Goal: Task Accomplishment & Management: Complete application form

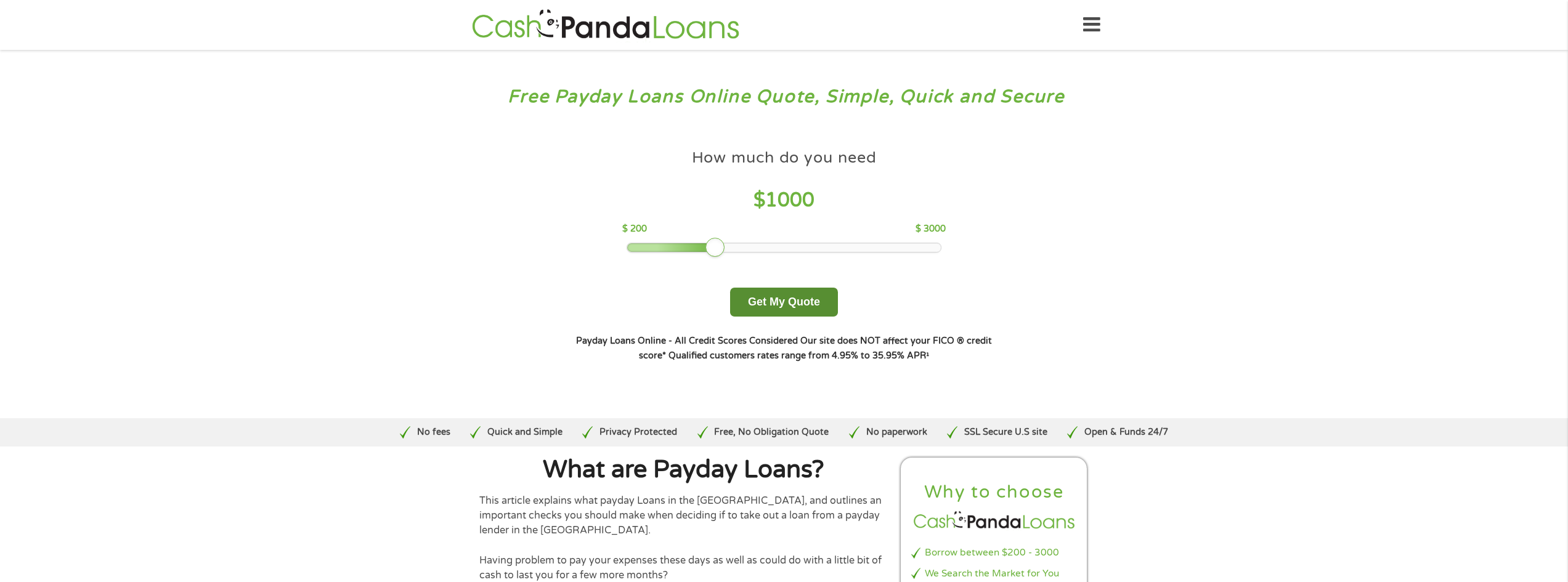
click at [791, 302] on button "Get My Quote" at bounding box center [784, 302] width 107 height 29
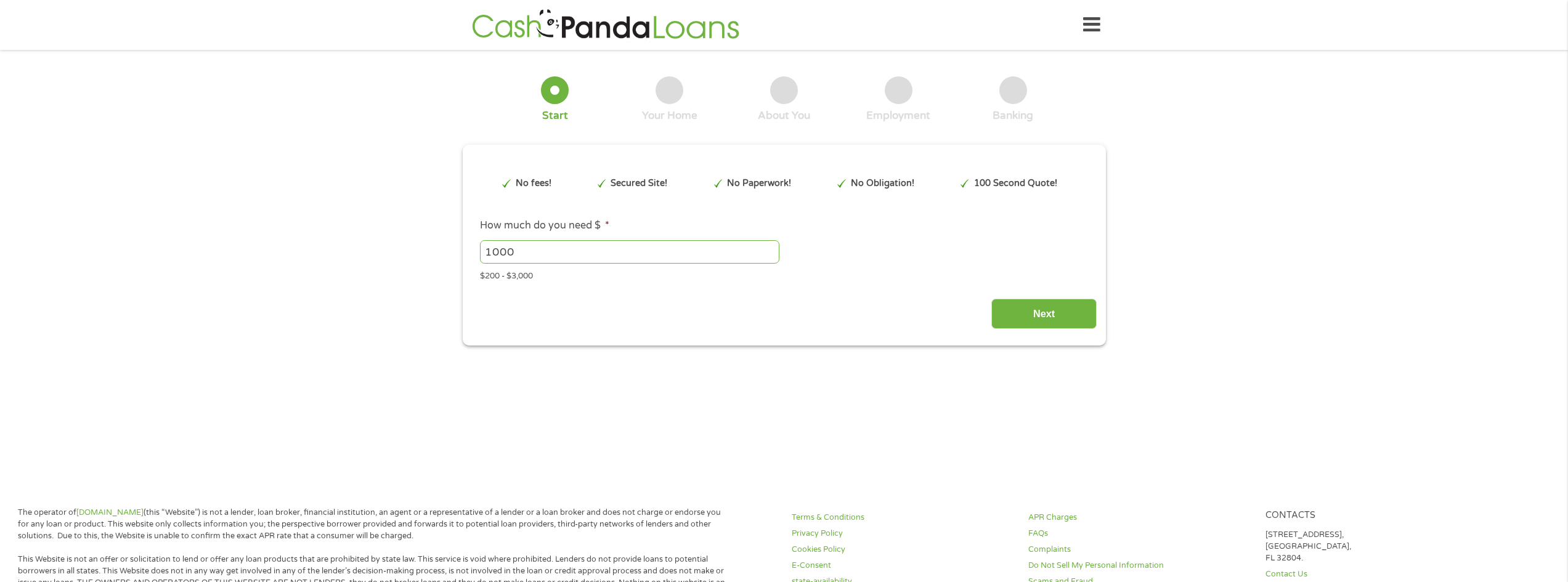
type input "EAIaIQobChMIhMTkqOS_jwMV5YvCCB0jpC1uEAAYASAAEgIWaPD_BwE"
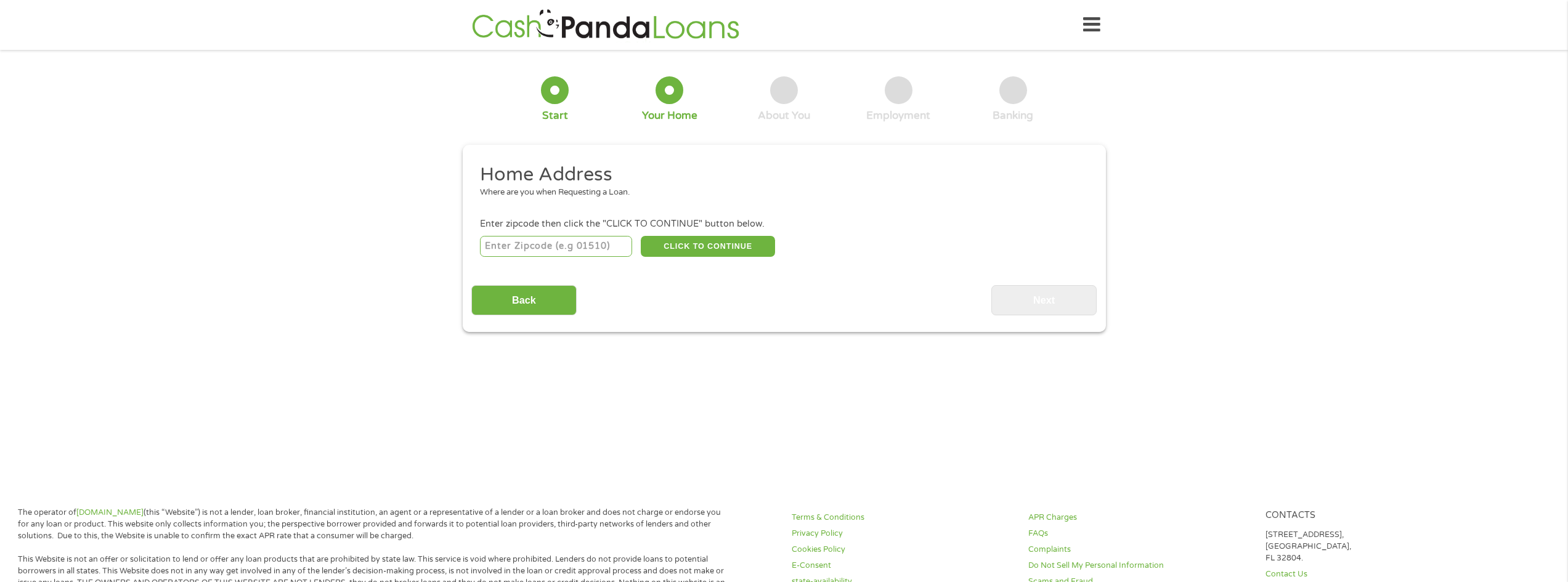
click at [541, 224] on div "Enter zipcode then click the "CLICK TO CONTINUE" button below." at bounding box center [784, 224] width 608 height 14
click at [537, 238] on input "number" at bounding box center [556, 246] width 152 height 21
type input "78570"
click at [682, 238] on button "CLICK TO CONTINUE" at bounding box center [707, 246] width 134 height 21
type input "78570"
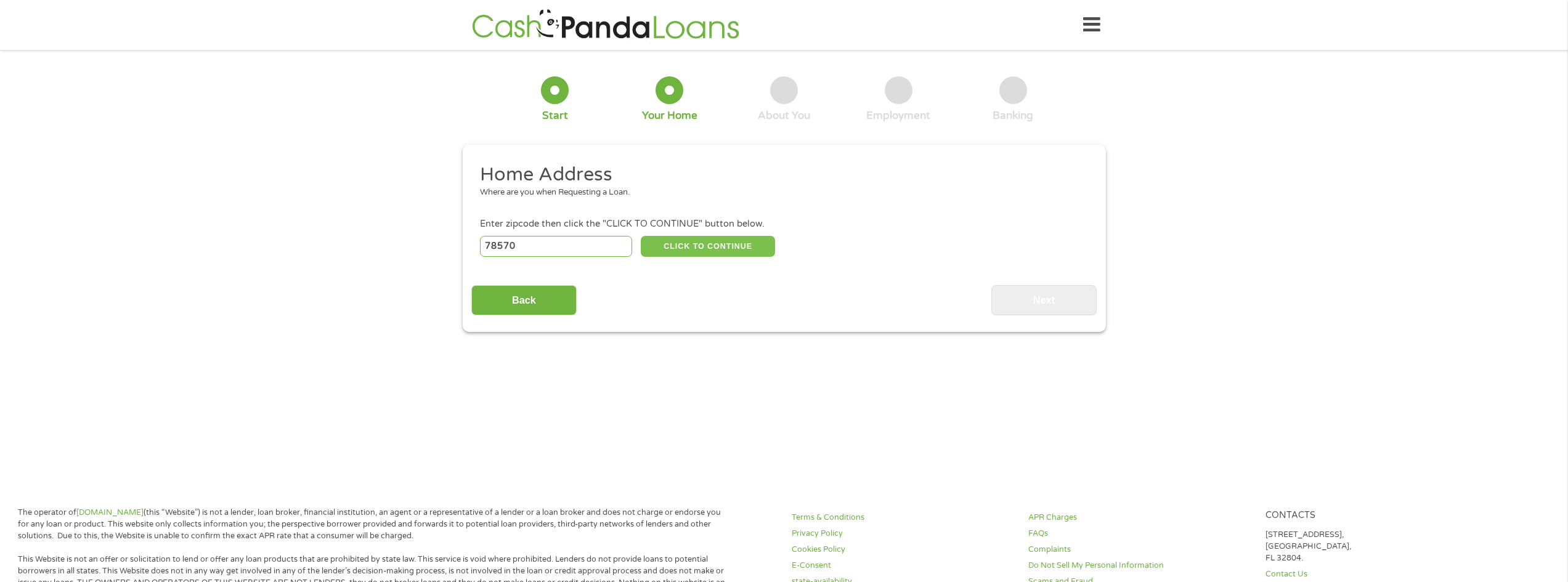
type input "Mercedes"
select select "Texas"
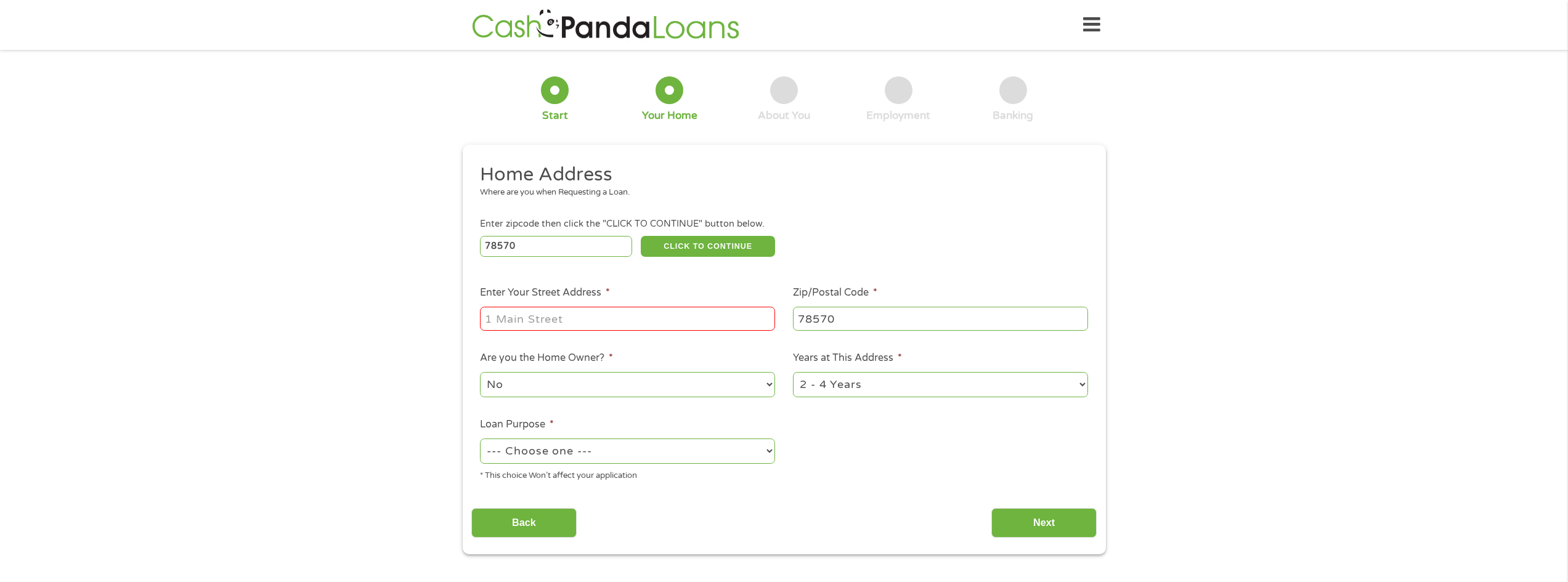
click at [584, 307] on input "Enter Your Street Address *" at bounding box center [627, 318] width 295 height 23
type input "145 n vermont ave"
click at [585, 384] on select "No Yes" at bounding box center [627, 384] width 295 height 25
select select "yes"
click at [480, 372] on select "No Yes" at bounding box center [627, 384] width 295 height 25
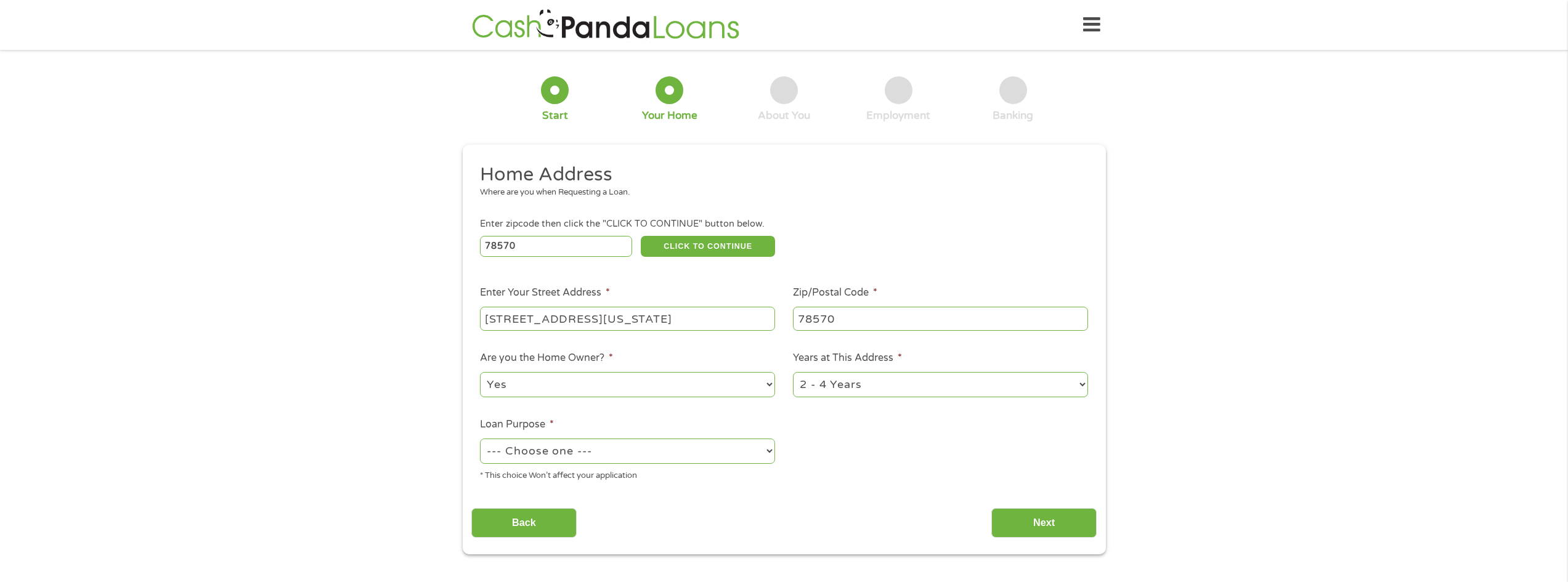
click at [853, 390] on select "1 Year or less 1 - 2 Years 2 - 4 Years Over 4 Years" at bounding box center [941, 384] width 295 height 25
select select "60months"
click at [793, 372] on select "1 Year or less 1 - 2 Years 2 - 4 Years Over 4 Years" at bounding box center [941, 384] width 295 height 25
drag, startPoint x: 617, startPoint y: 440, endPoint x: 613, endPoint y: 451, distance: 11.7
click at [617, 440] on select "--- Choose one --- Pay Bills Debt Consolidation Home Improvement Major Purchase…" at bounding box center [627, 451] width 295 height 25
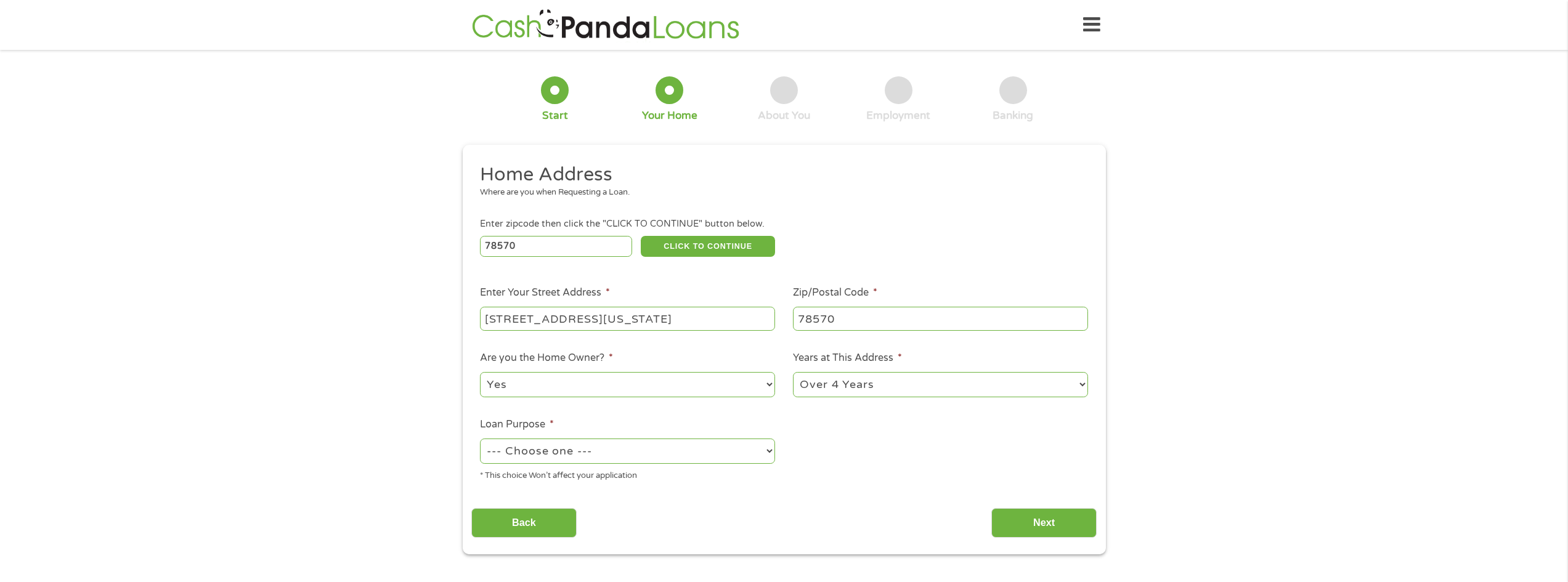
select select "shorttermcash"
click at [480, 439] on select "--- Choose one --- Pay Bills Debt Consolidation Home Improvement Major Purchase…" at bounding box center [627, 451] width 295 height 25
click at [1023, 507] on div "Back Next" at bounding box center [784, 518] width 626 height 38
click at [1019, 519] on input "Next" at bounding box center [1043, 523] width 105 height 30
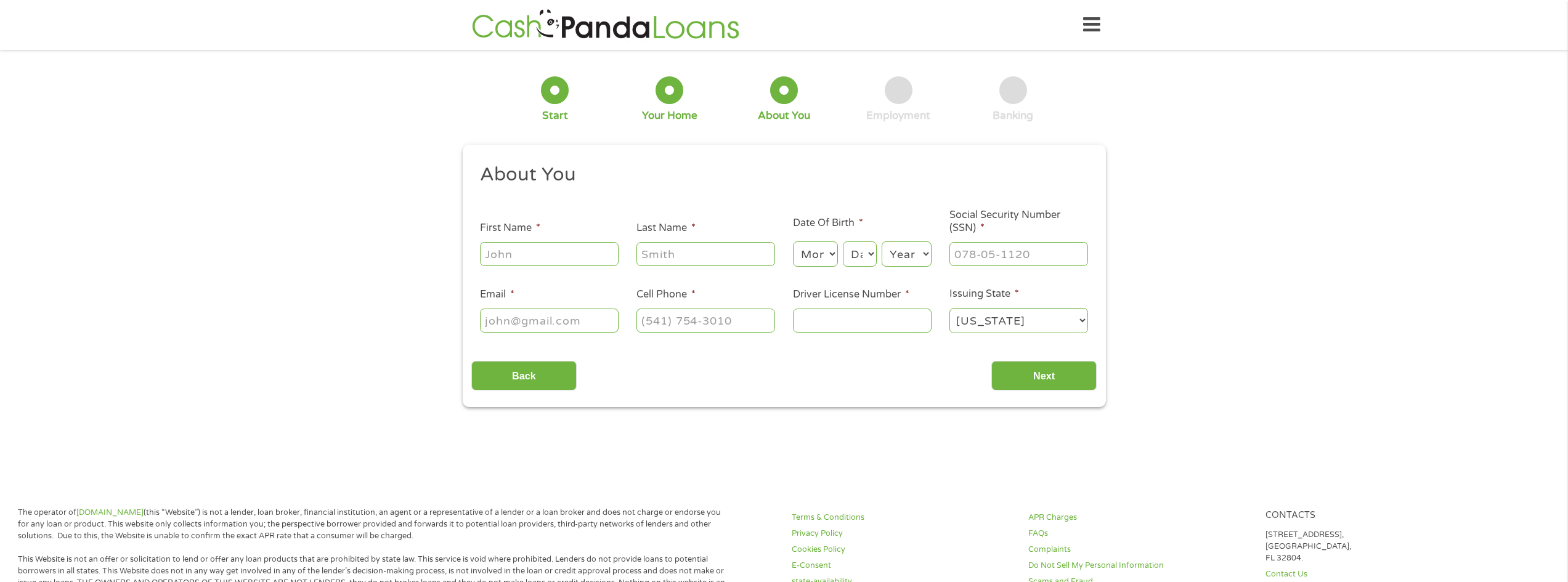
scroll to position [5, 5]
click at [514, 243] on input "First Name *" at bounding box center [549, 253] width 139 height 23
type input "martha"
type input "Martinez"
type input "martinezbrianna0501@gmail.com"
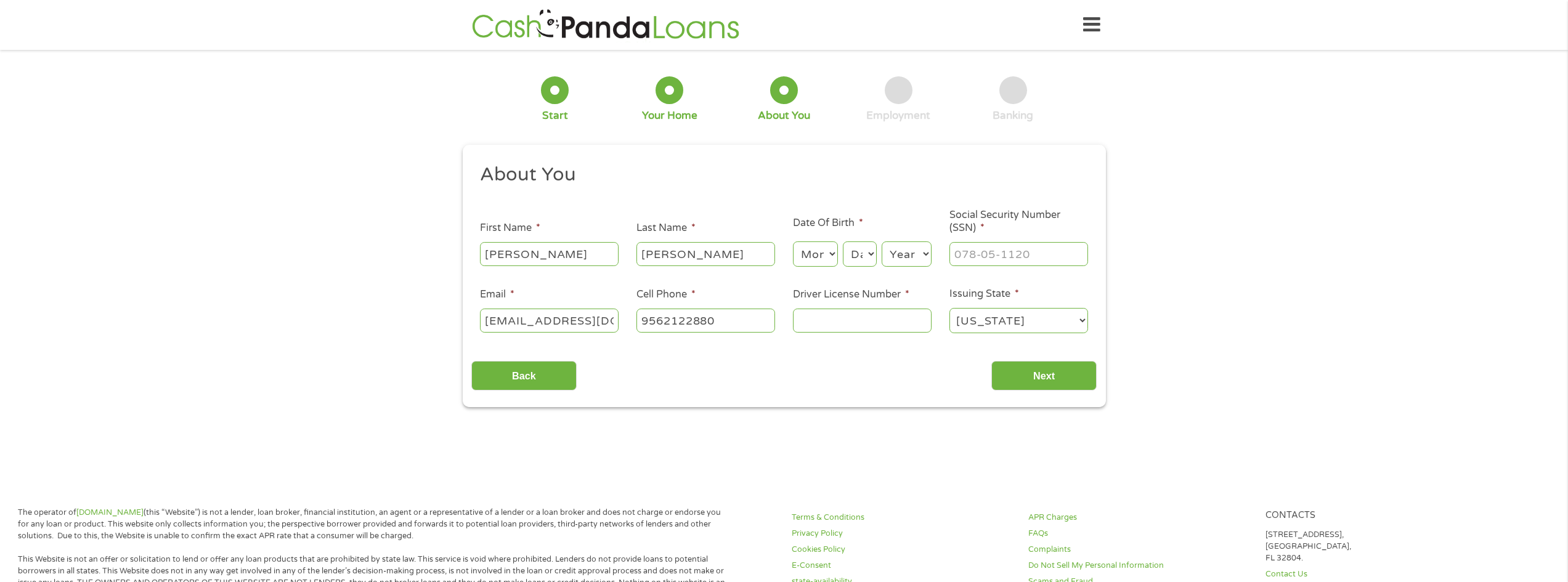
type input "(956) 212-2880"
click at [808, 251] on select "Month 1 2 3 4 5 6 7 8 9 10 11 12" at bounding box center [816, 253] width 45 height 25
select select "10"
click at [793, 241] on select "Month 1 2 3 4 5 6 7 8 9 10 11 12" at bounding box center [816, 253] width 45 height 25
click at [870, 253] on select "Day 1 2 3 4 5 6 7 8 9 10 11 12 13 14 15 16 17 18 19 20 21 22 23 24 25 26 27 28 …" at bounding box center [859, 253] width 33 height 25
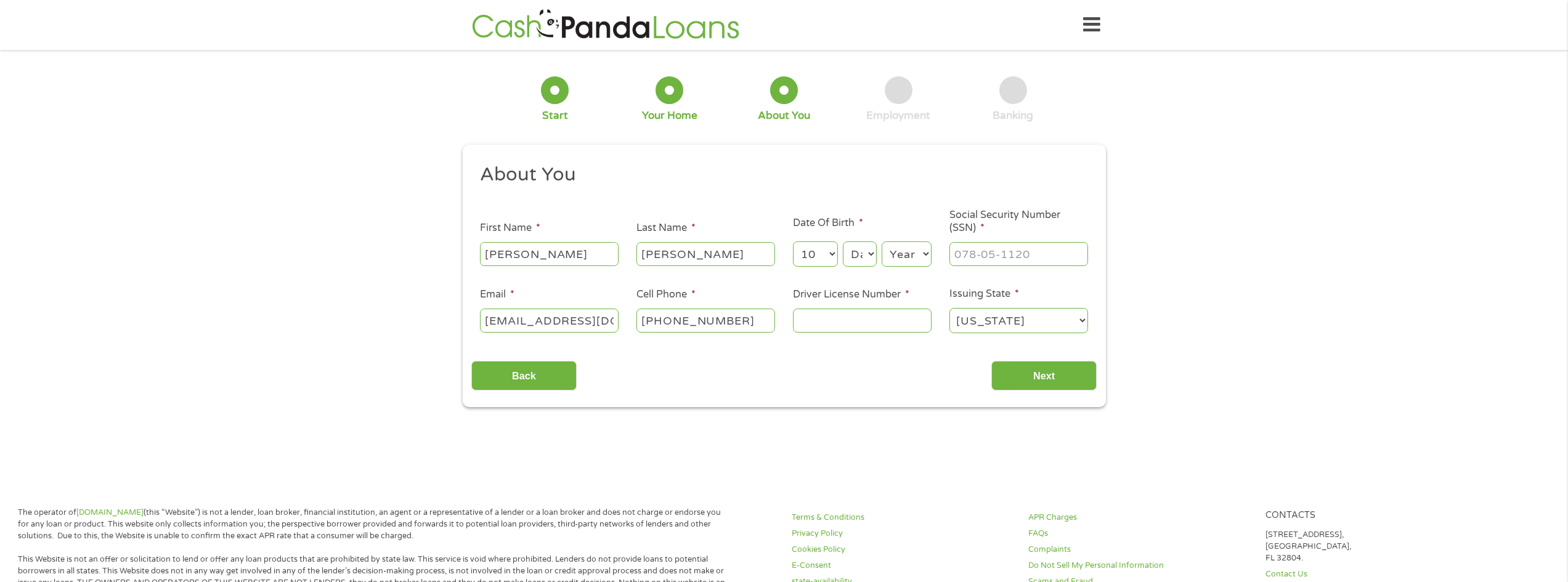
select select "24"
click at [843, 241] on select "Day 1 2 3 4 5 6 7 8 9 10 11 12 13 14 15 16 17 18 19 20 21 22 23 24 25 26 27 28 …" at bounding box center [859, 253] width 33 height 25
click at [914, 256] on select "Year 2007 2006 2005 2004 2003 2002 2001 2000 1999 1998 1997 1996 1995 1994 1993…" at bounding box center [906, 253] width 50 height 25
select select "1972"
click at [881, 241] on select "Year 2007 2006 2005 2004 2003 2002 2001 2000 1999 1998 1997 1996 1995 1994 1993…" at bounding box center [906, 253] width 50 height 25
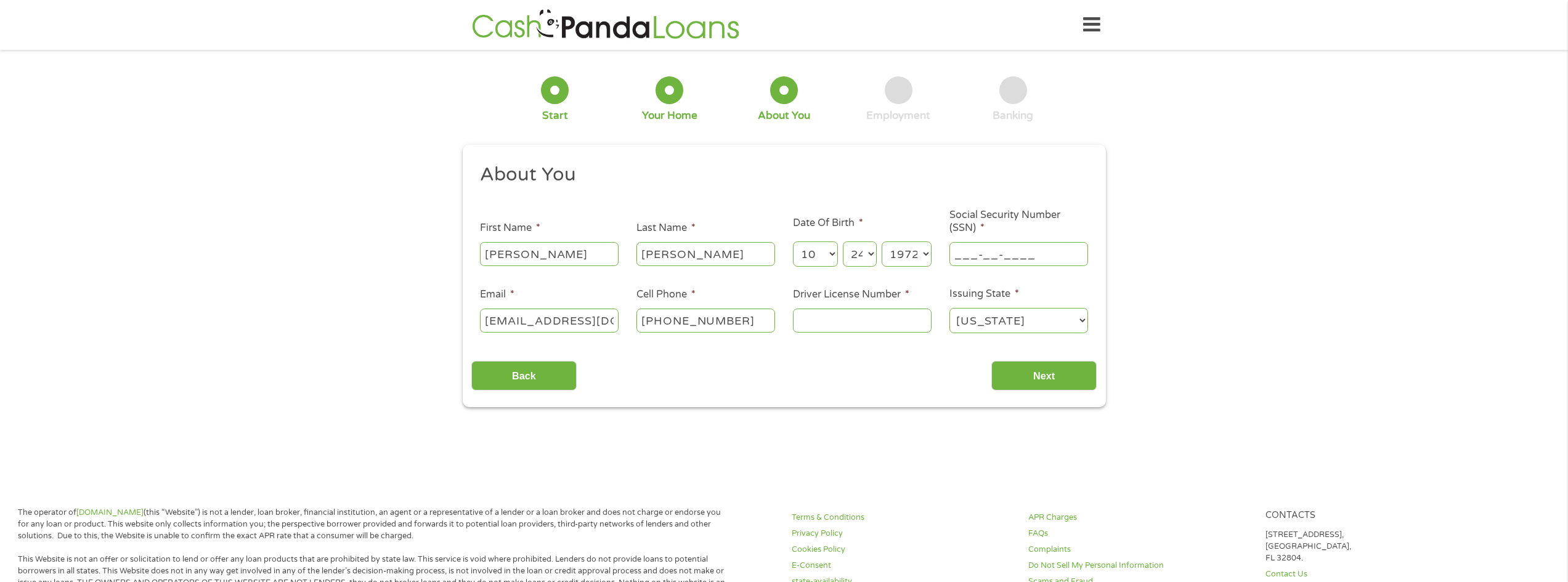
click at [999, 258] on input "___-__-____" at bounding box center [1019, 253] width 139 height 23
type input "451-39-9162"
click at [557, 315] on input "martinezbrianna0501@gmail.com" at bounding box center [549, 320] width 139 height 23
type input "msanchez1024@yahoo.com"
click at [712, 330] on input "(956) 212-2880" at bounding box center [706, 320] width 139 height 23
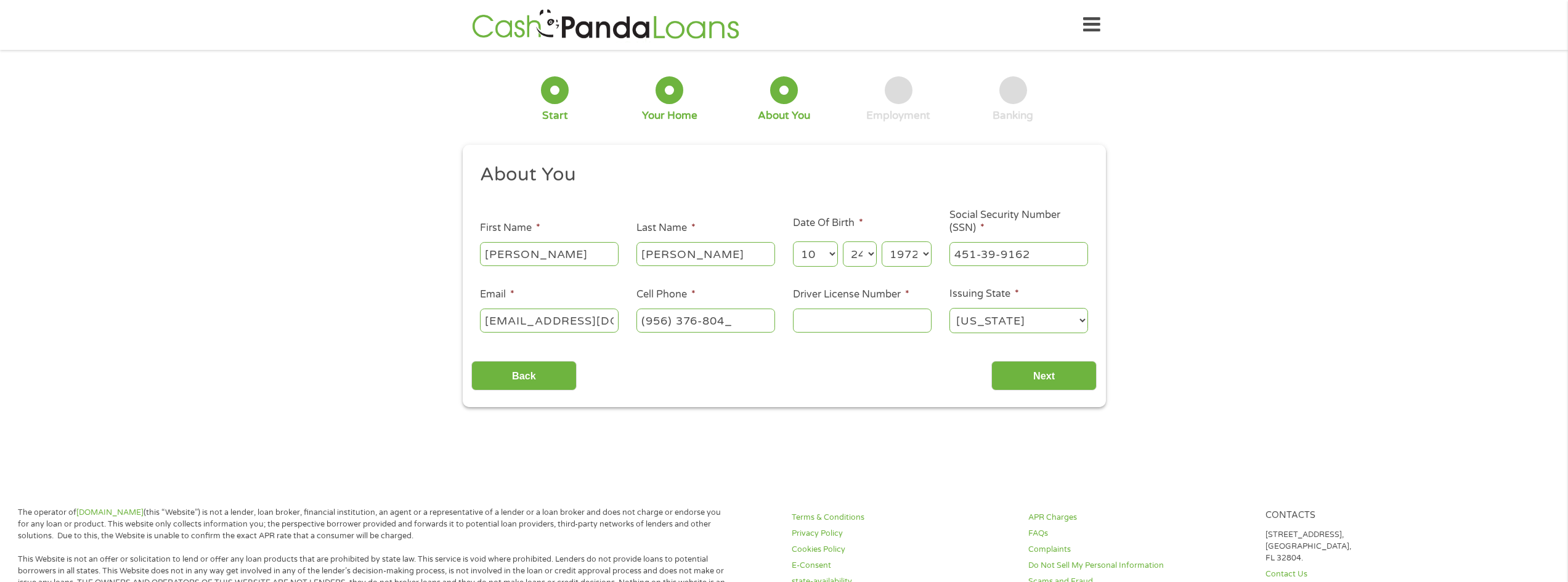
type input "(956) 376-8041"
type input "05017066"
click at [1023, 374] on input "Next" at bounding box center [1043, 376] width 105 height 30
click at [1027, 367] on input "Next" at bounding box center [1043, 376] width 105 height 30
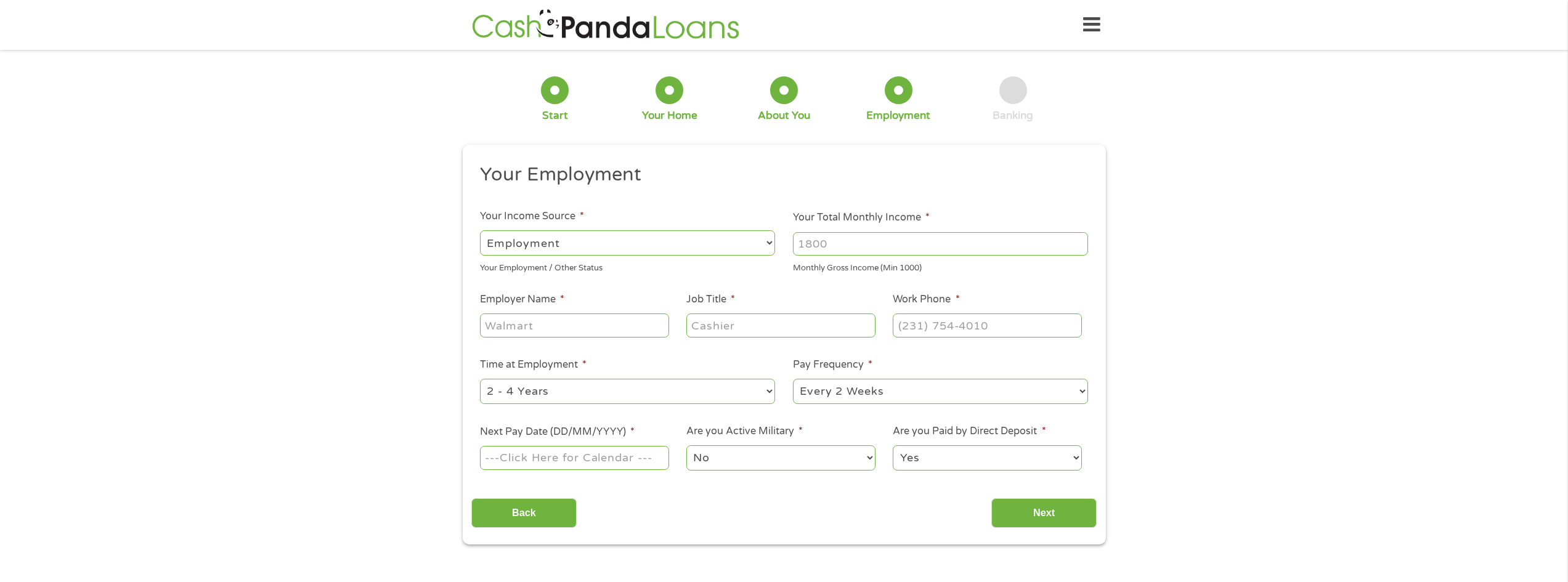
click at [1044, 372] on li "Pay Frequency * --- Choose one --- Every 2 Weeks Every Week Monthly Semi-Monthly" at bounding box center [941, 382] width 313 height 49
click at [595, 235] on select "--- Choose one --- Employment Self Employed Benefits" at bounding box center [627, 242] width 295 height 25
click at [480, 230] on select "--- Choose one --- Employment Self Employed Benefits" at bounding box center [627, 242] width 295 height 25
click at [600, 246] on select "--- Choose one --- Employment Self Employed Benefits" at bounding box center [627, 242] width 295 height 25
click at [480, 230] on select "--- Choose one --- Employment Self Employed Benefits" at bounding box center [627, 242] width 295 height 25
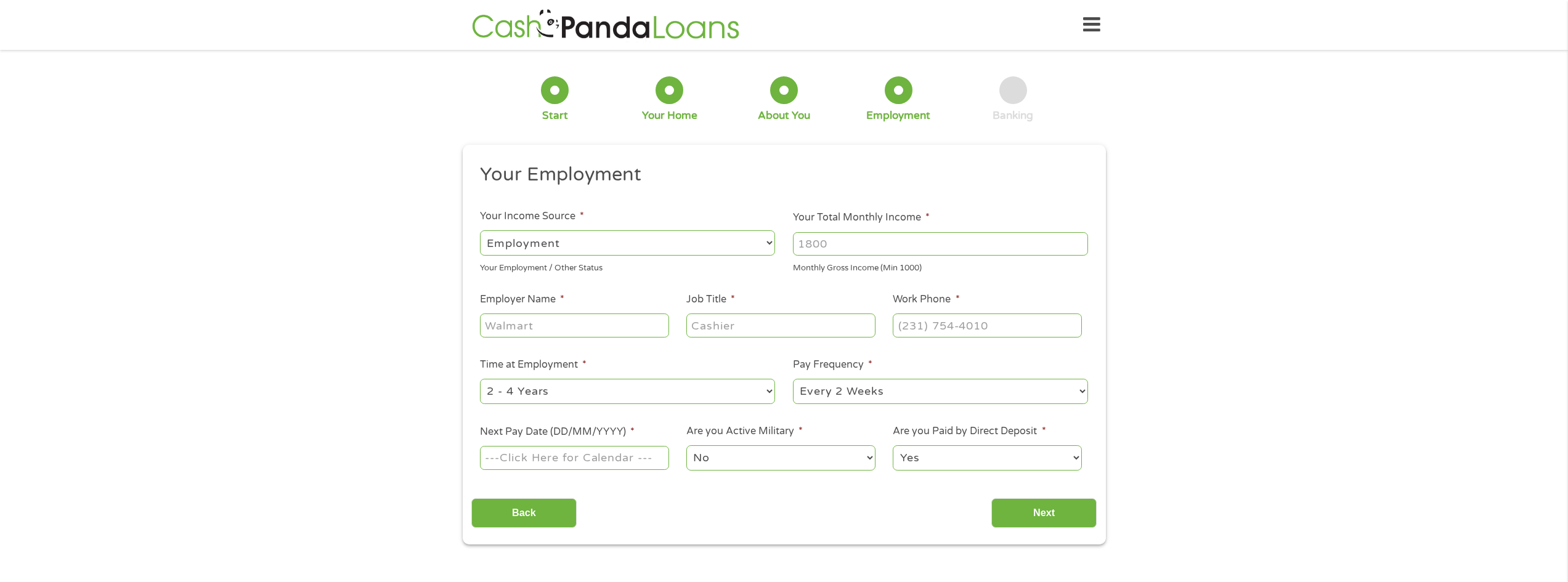
click at [845, 249] on input "Your Total Monthly Income *" at bounding box center [941, 244] width 295 height 23
type input "2600"
type input "texas oncology"
type input "front office receptionist"
type input "(956) 969-0021"
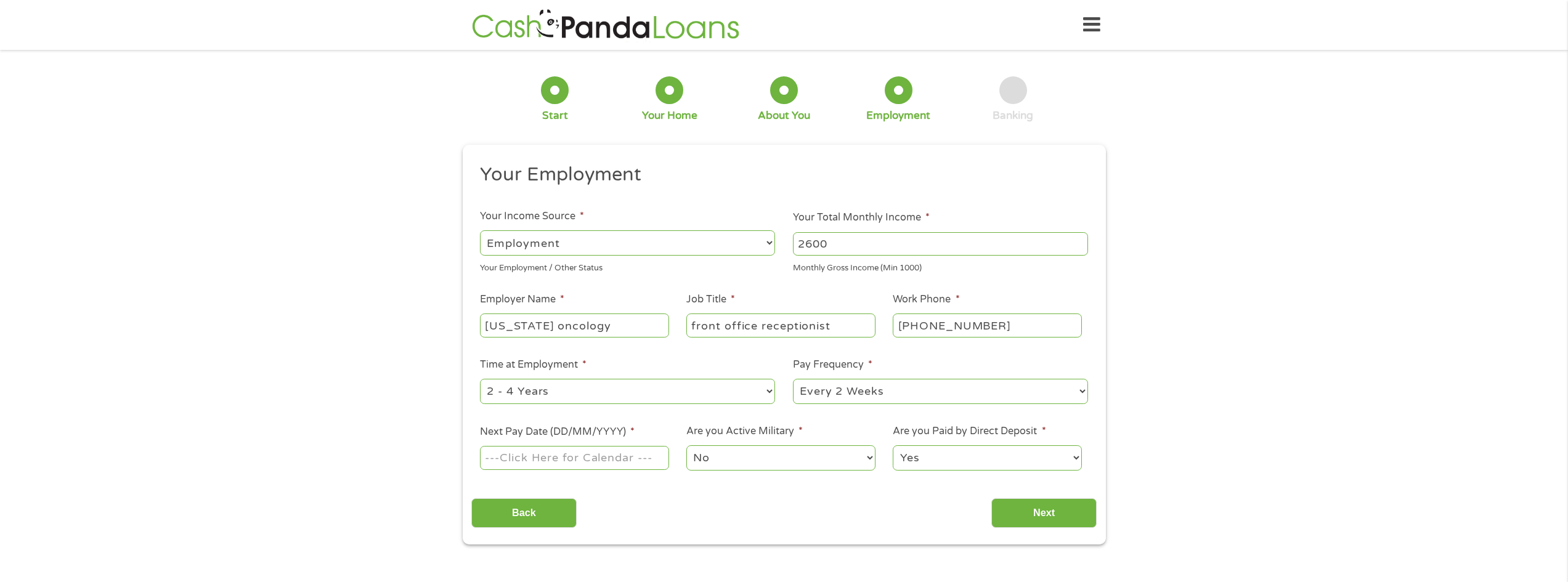
click at [531, 392] on select "--- Choose one --- 1 Year or less 1 - 2 Years 2 - 4 Years Over 4 Years" at bounding box center [627, 390] width 295 height 25
select select "60months"
click at [480, 378] on select "--- Choose one --- 1 Year or less 1 - 2 Years 2 - 4 Years Over 4 Years" at bounding box center [627, 390] width 295 height 25
click at [576, 464] on input "Next Pay Date (DD/MM/YYYY) *" at bounding box center [573, 457] width 188 height 23
type input "12/09/2025"
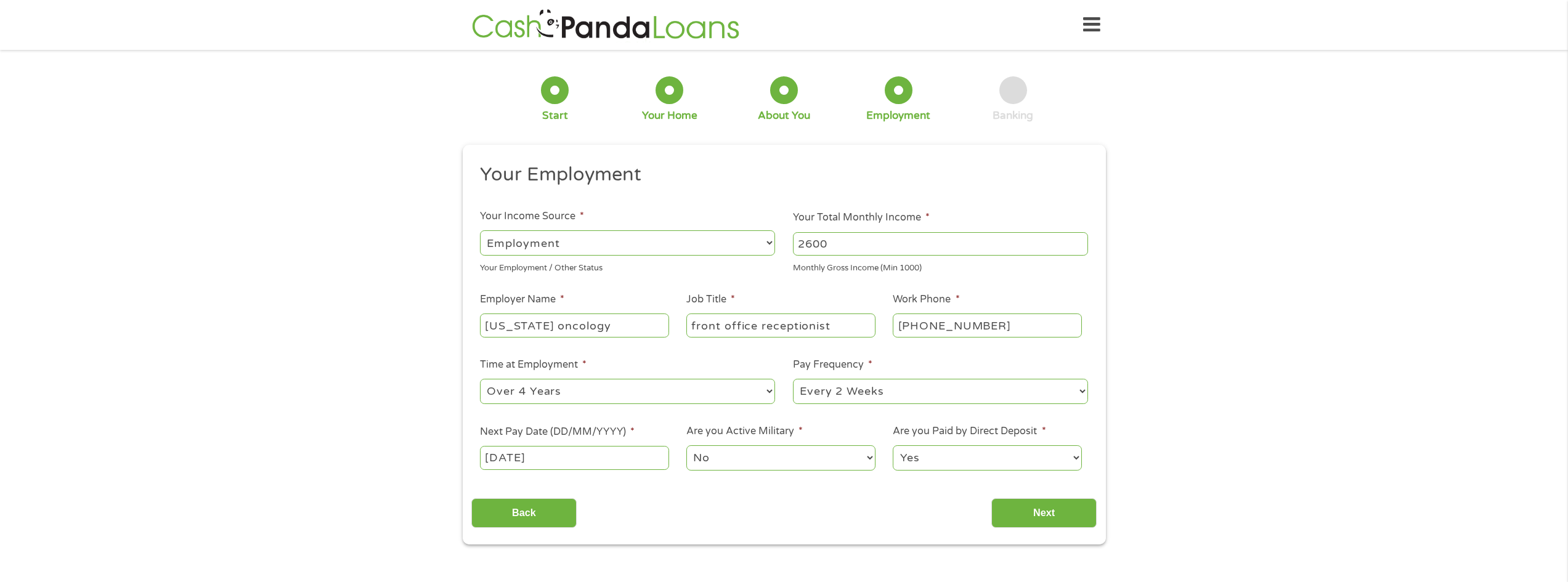
click at [746, 459] on select "No Yes" at bounding box center [780, 457] width 188 height 25
click at [930, 453] on select "Yes No" at bounding box center [987, 457] width 188 height 25
click at [893, 445] on select "Yes No" at bounding box center [987, 457] width 188 height 25
click at [1012, 512] on input "Next" at bounding box center [1043, 514] width 105 height 30
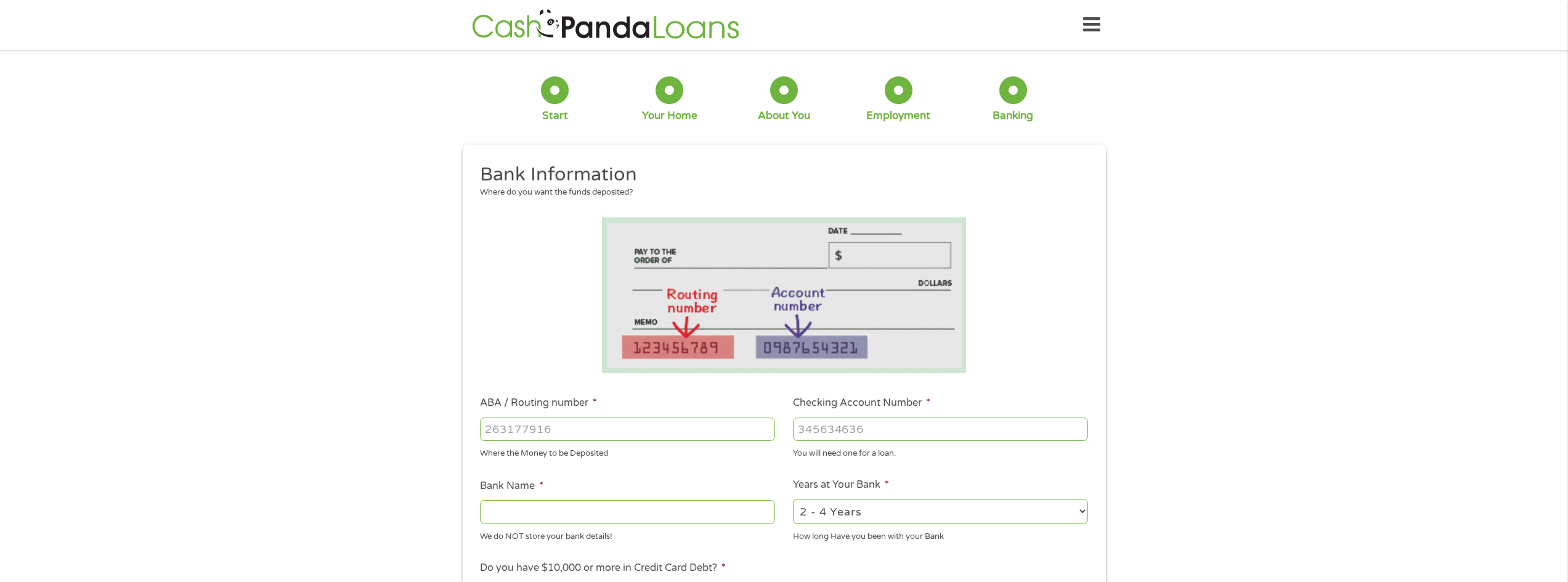
click at [583, 422] on input "ABA / Routing number *" at bounding box center [627, 429] width 295 height 23
type input "314986292"
type input "SECURITY FIRST FEDERAL CREDIT UNION"
type input "314986292"
click at [868, 434] on input "Checking Account Number *" at bounding box center [941, 429] width 295 height 23
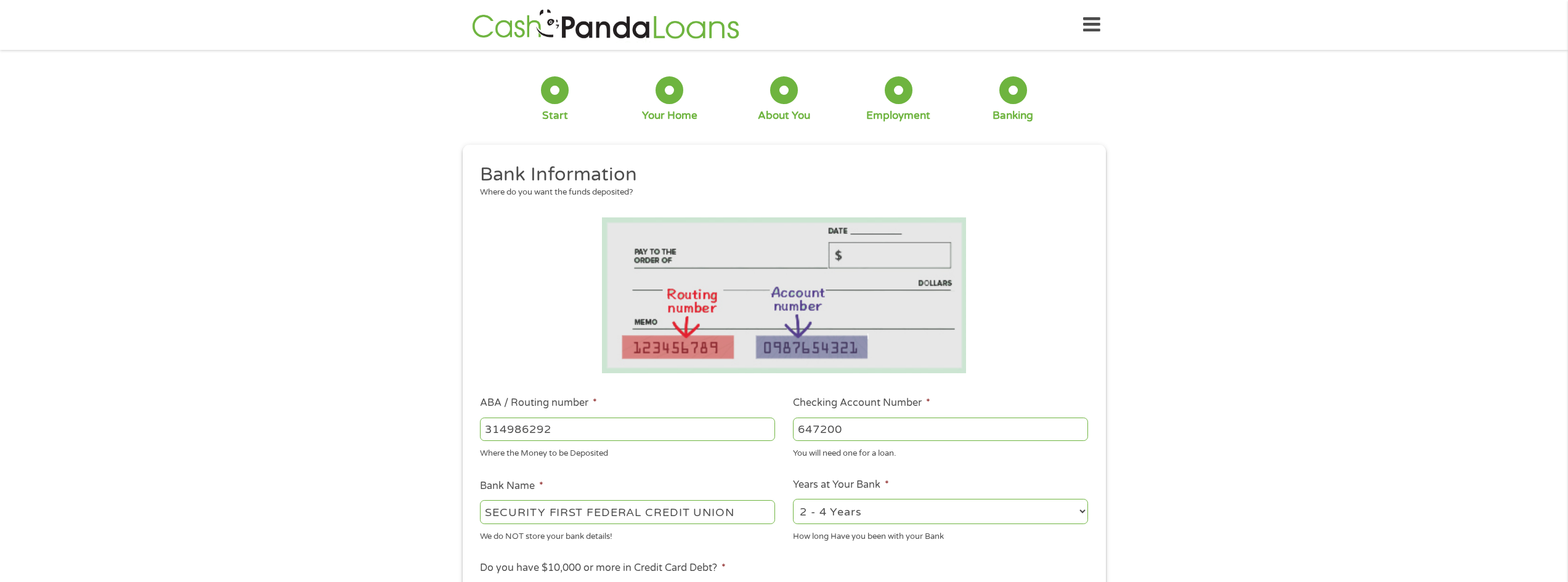
type input "647200"
click at [864, 510] on select "2 - 4 Years 6 - 12 Months 1 - 2 Years Over 4 Years" at bounding box center [941, 511] width 295 height 25
select select "60months"
click at [793, 499] on select "2 - 4 Years 6 - 12 Months 1 - 2 Years Over 4 Years" at bounding box center [941, 511] width 295 height 25
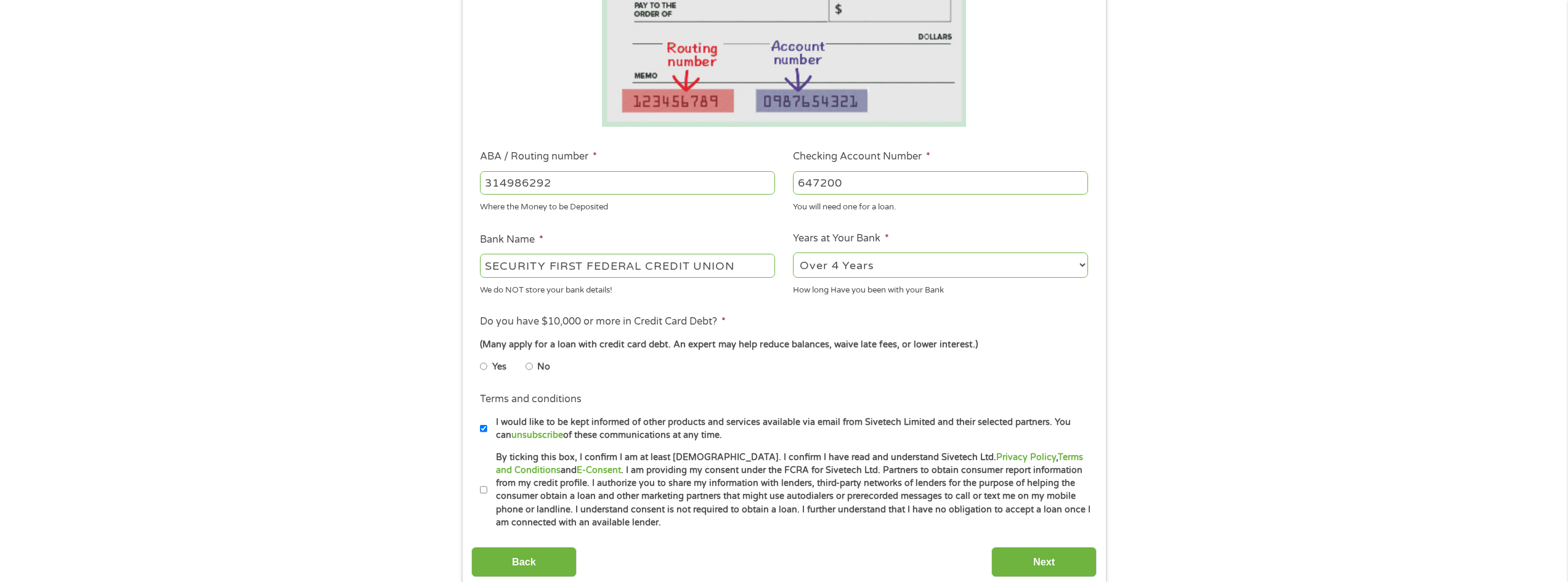
click at [529, 368] on input "No" at bounding box center [529, 366] width 7 height 20
radio input "true"
click at [1055, 560] on input "Next" at bounding box center [1043, 562] width 105 height 30
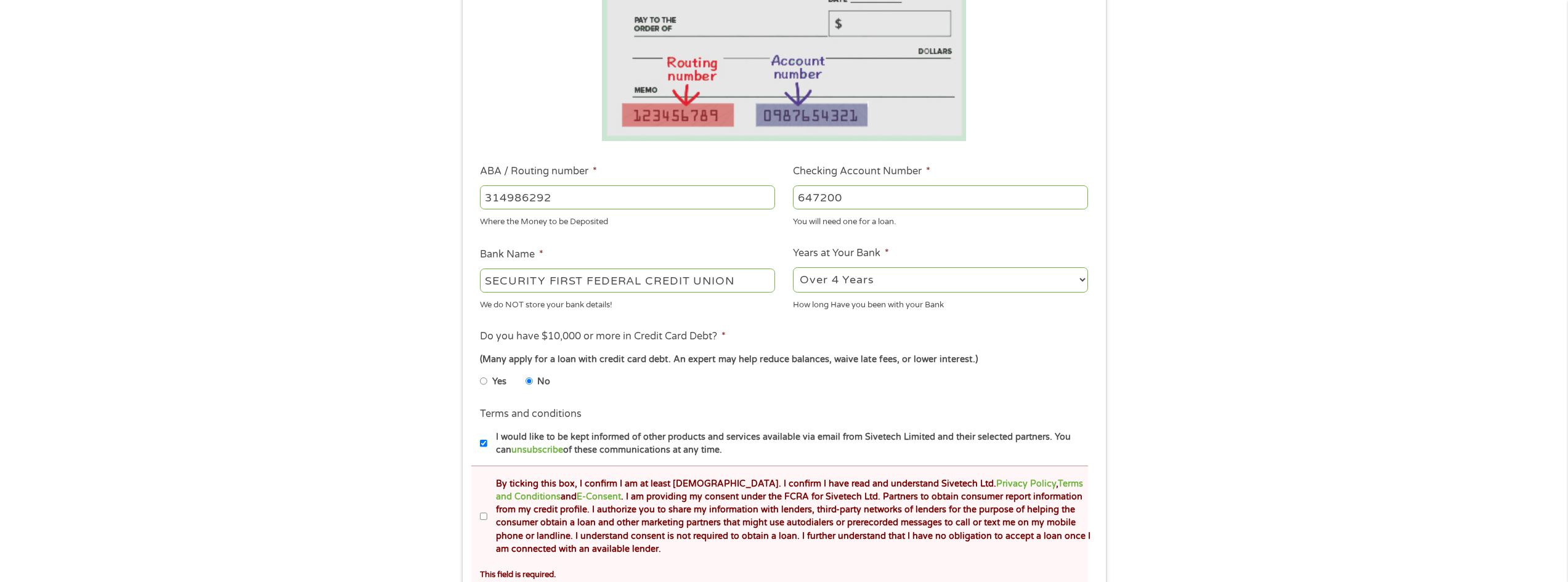
scroll to position [308, 0]
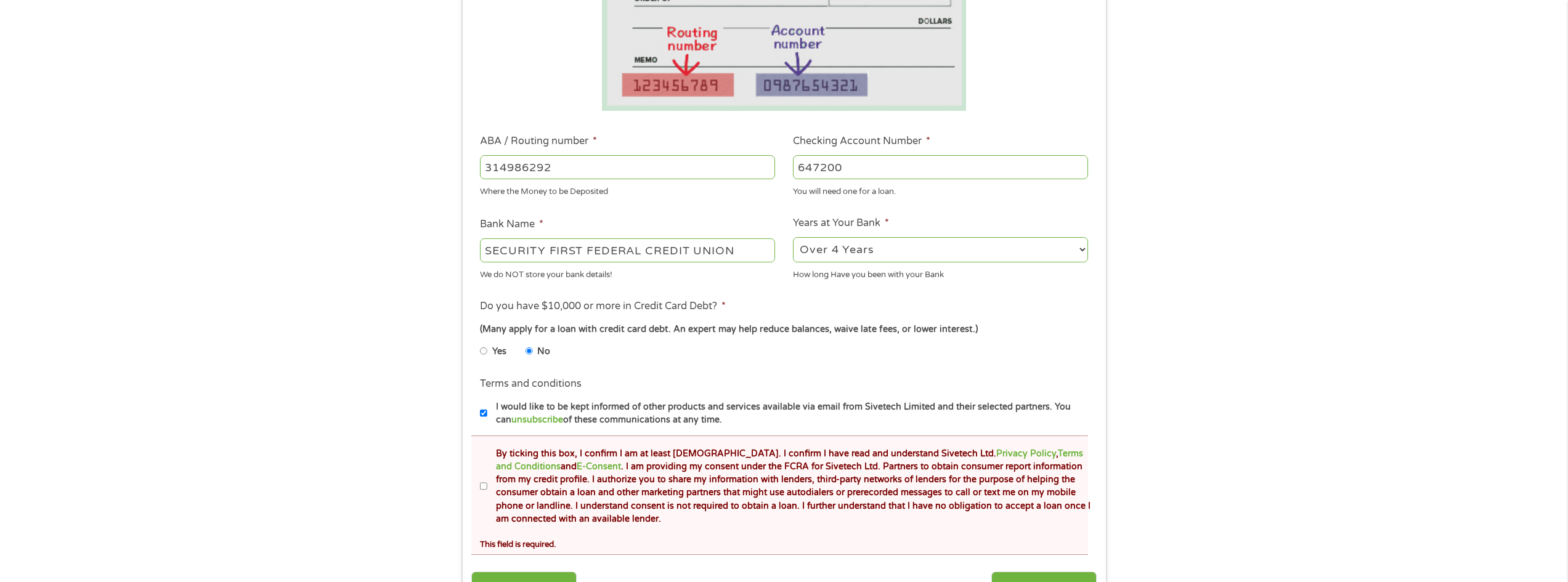
click at [488, 484] on label "By ticking this box, I confirm I am at least 18 years old. I confirm I have rea…" at bounding box center [790, 487] width 605 height 79
click at [488, 484] on input "By ticking this box, I confirm I am at least 18 years old. I confirm I have rea…" at bounding box center [483, 487] width 7 height 20
checkbox input "true"
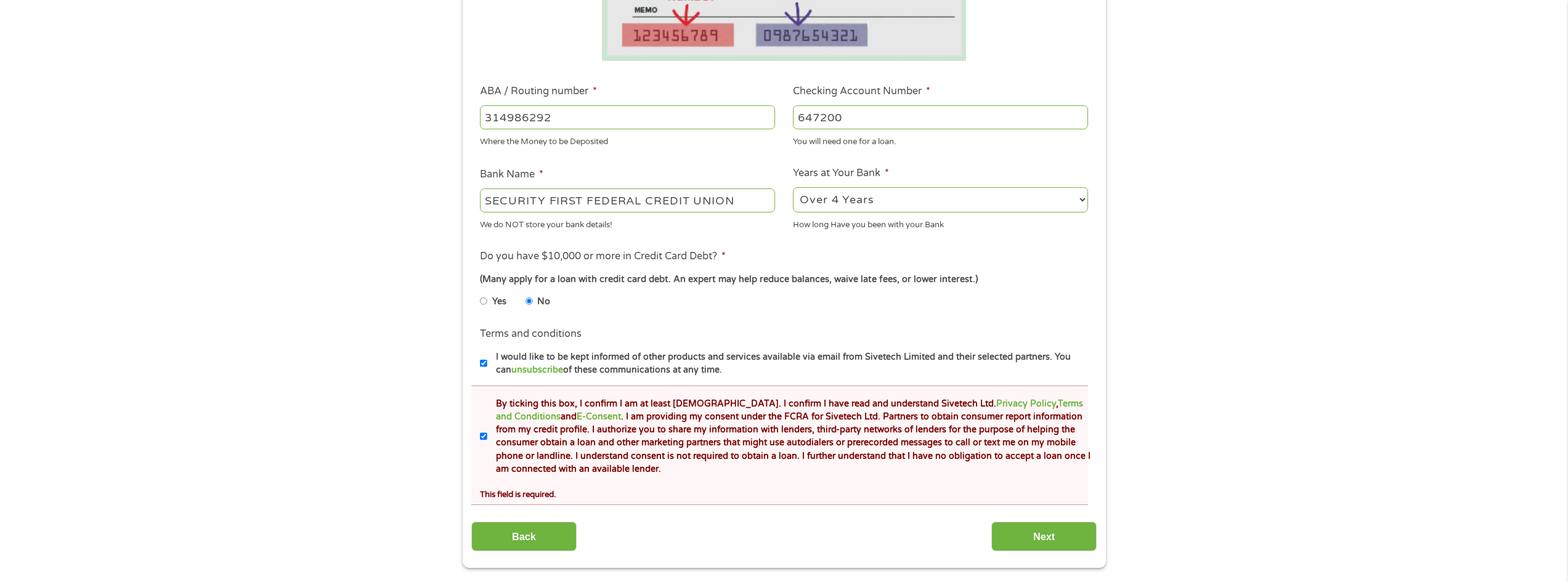
scroll to position [493, 0]
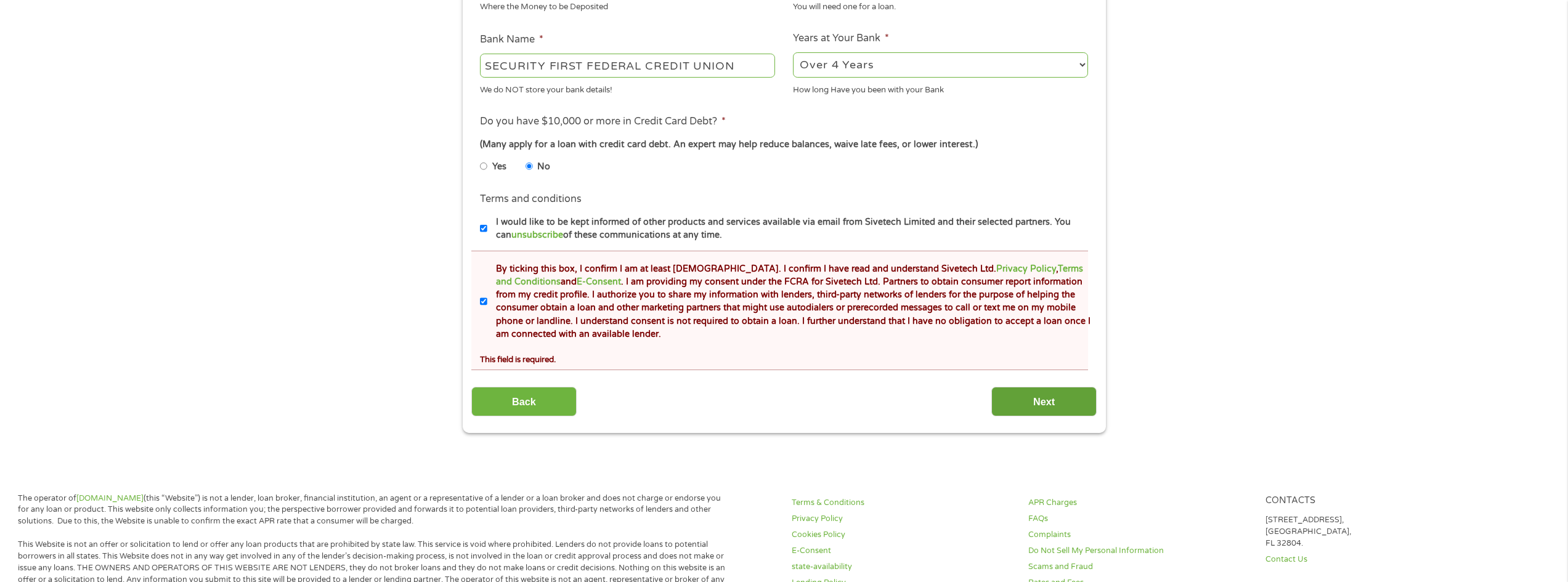
click at [1040, 398] on input "Next" at bounding box center [1043, 402] width 105 height 30
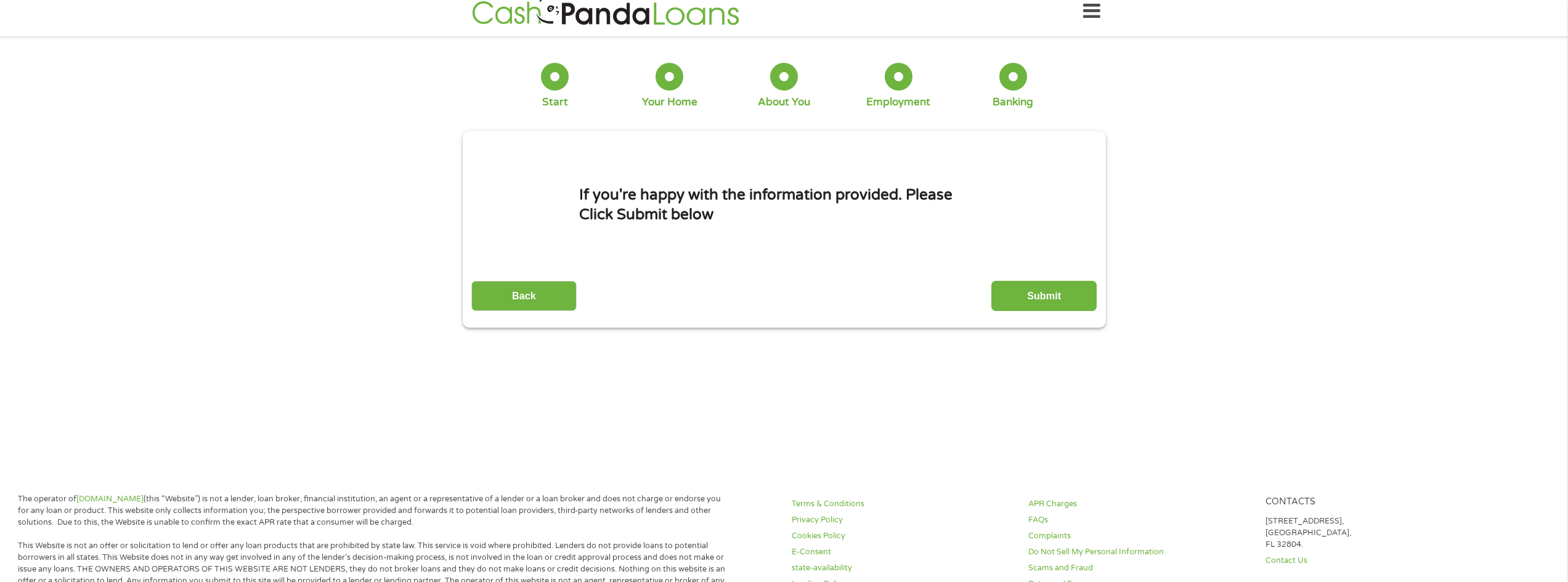
scroll to position [0, 0]
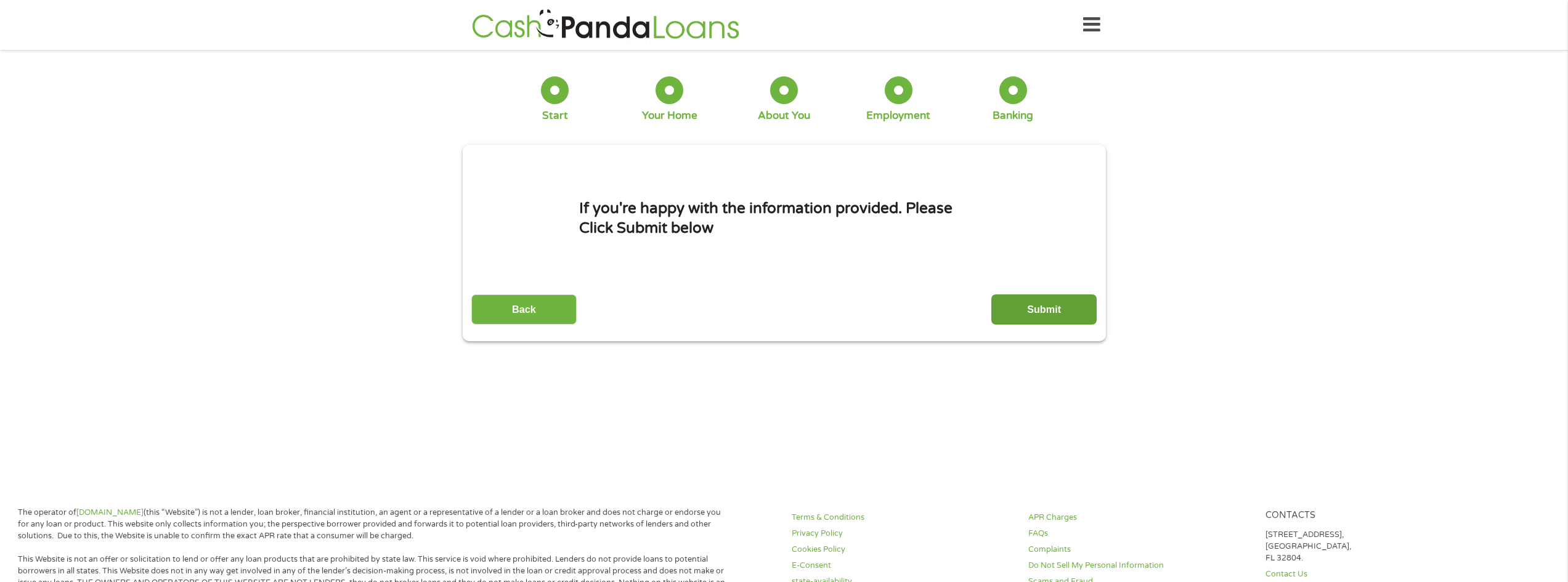
click at [1054, 313] on input "Submit" at bounding box center [1043, 309] width 105 height 30
